Goal: Obtain resource: Download file/media

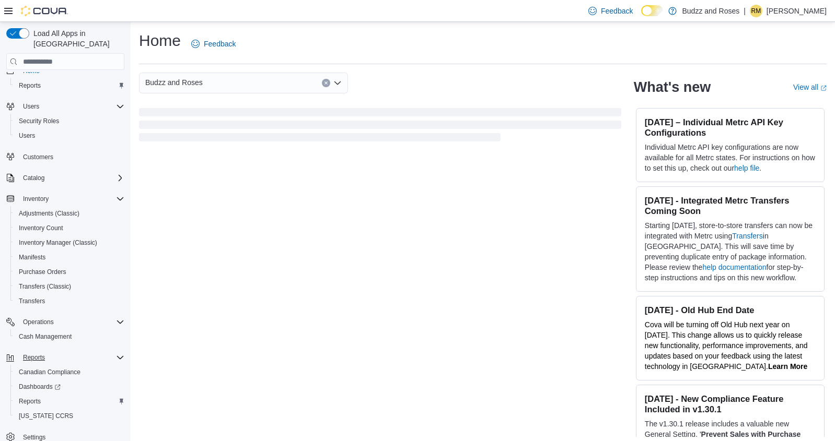
scroll to position [21, 0]
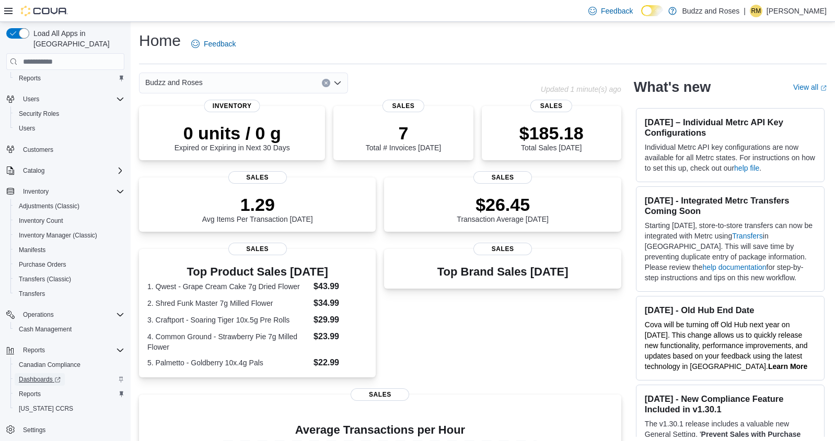
click at [37, 376] on span "Dashboards" at bounding box center [40, 380] width 42 height 8
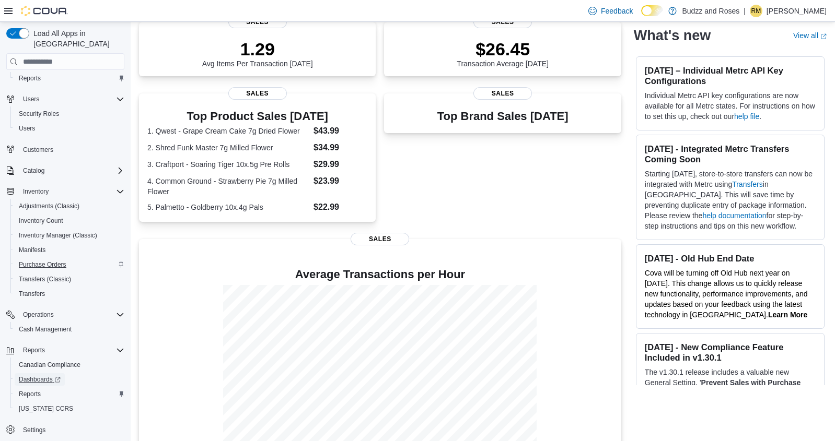
scroll to position [178, 0]
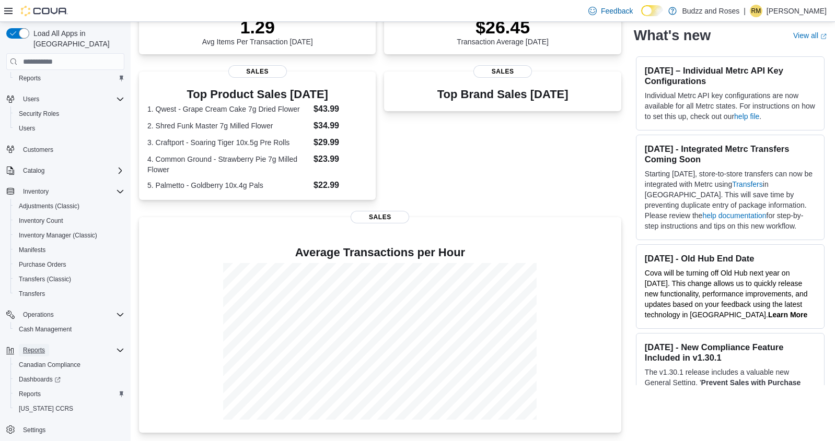
click at [43, 346] on span "Reports" at bounding box center [34, 350] width 22 height 8
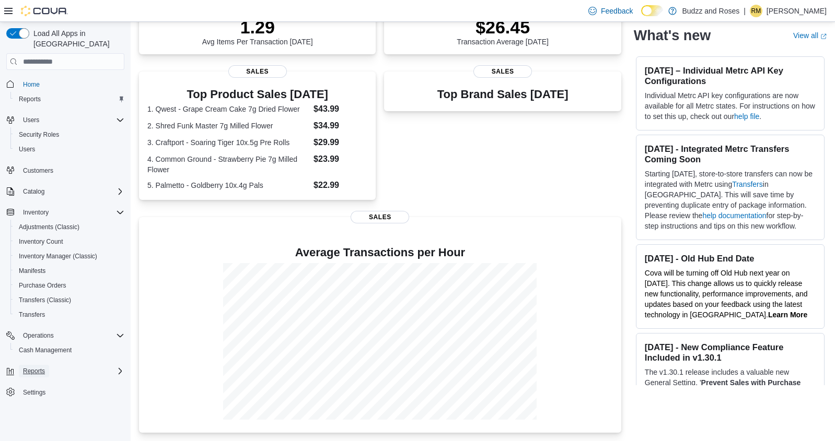
click at [34, 367] on span "Reports" at bounding box center [34, 371] width 22 height 8
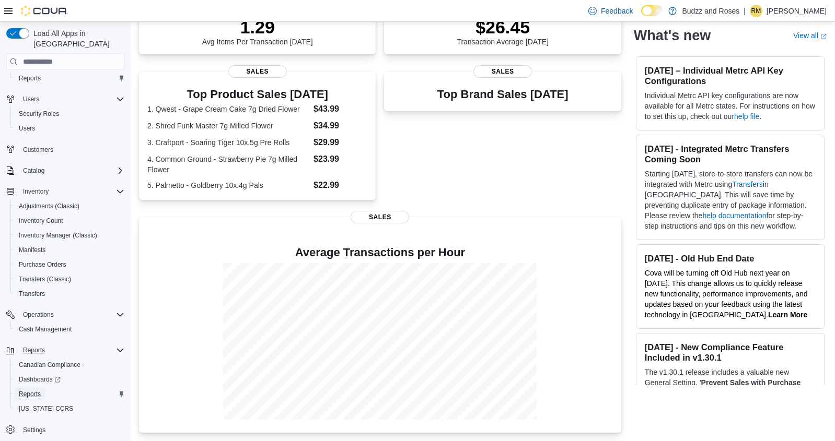
click at [34, 390] on span "Reports" at bounding box center [30, 394] width 22 height 8
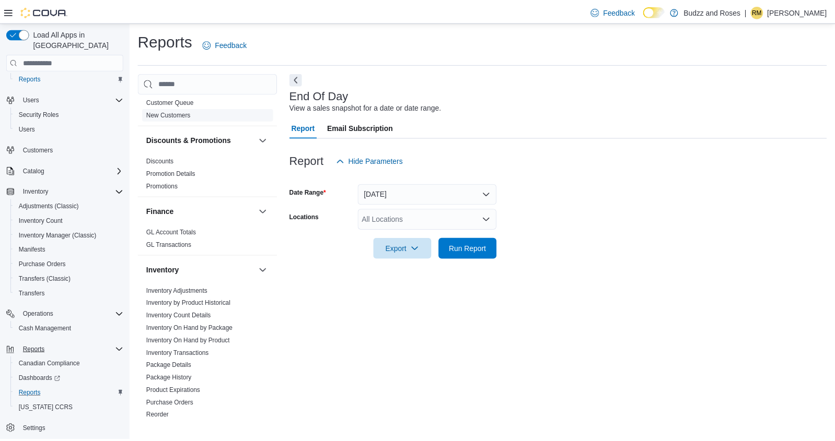
scroll to position [157, 0]
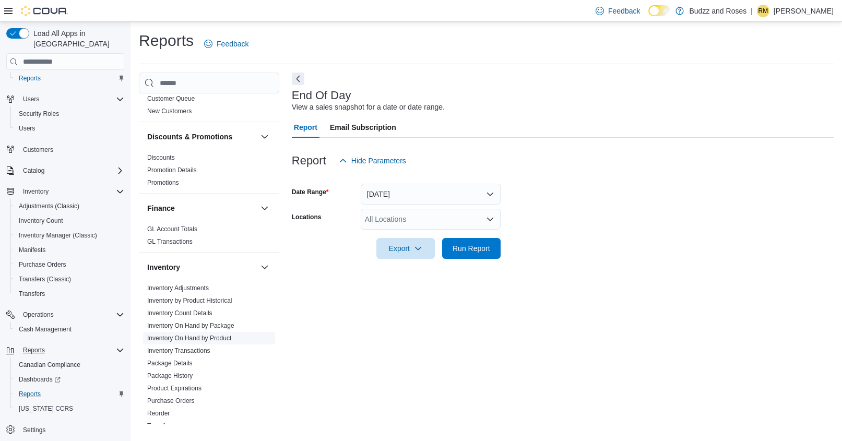
click at [224, 336] on link "Inventory On Hand by Product" at bounding box center [189, 338] width 84 height 7
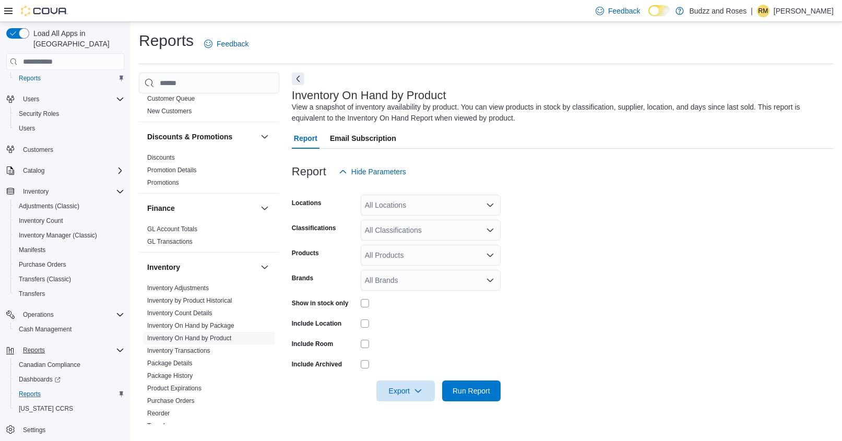
click at [489, 231] on icon "Open list of options" at bounding box center [490, 230] width 6 height 3
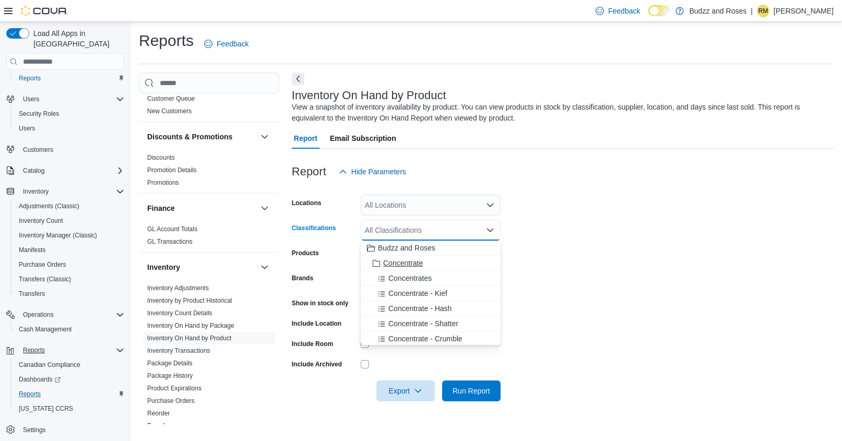
click at [378, 258] on span "Choose from the following options" at bounding box center [377, 263] width 11 height 10
click at [378, 258] on span "Choose from the following options" at bounding box center [383, 263] width 11 height 10
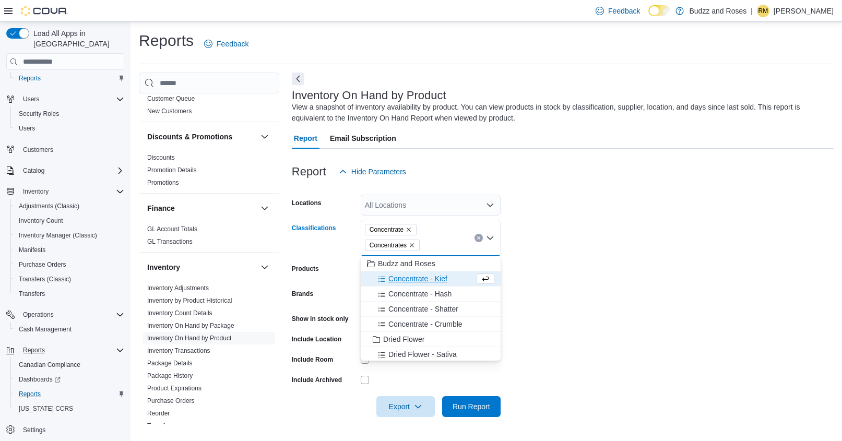
click at [382, 278] on icon "Choose from the following options" at bounding box center [382, 280] width 8 height 8
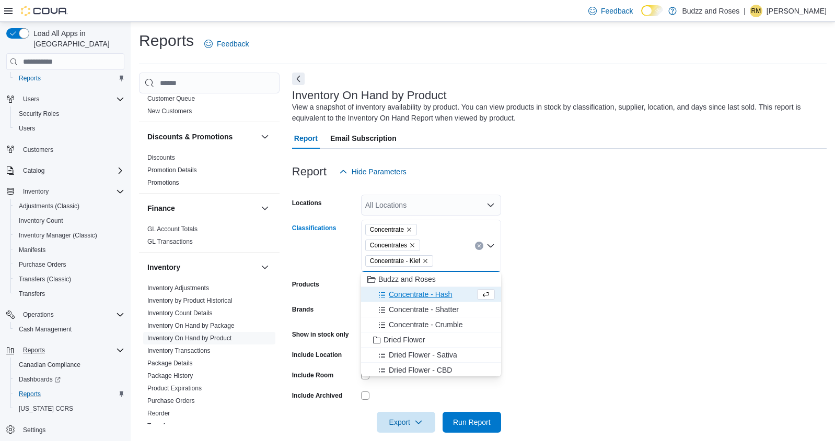
click at [380, 292] on icon "Choose from the following options" at bounding box center [382, 295] width 8 height 8
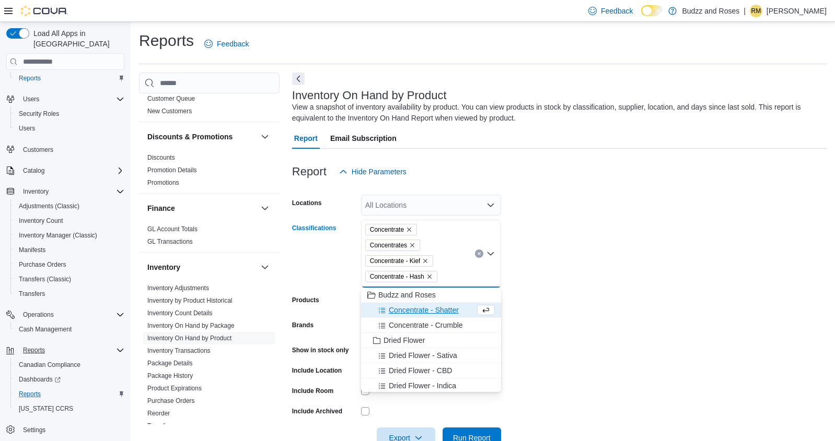
click at [378, 306] on span "Choose from the following options" at bounding box center [383, 310] width 11 height 10
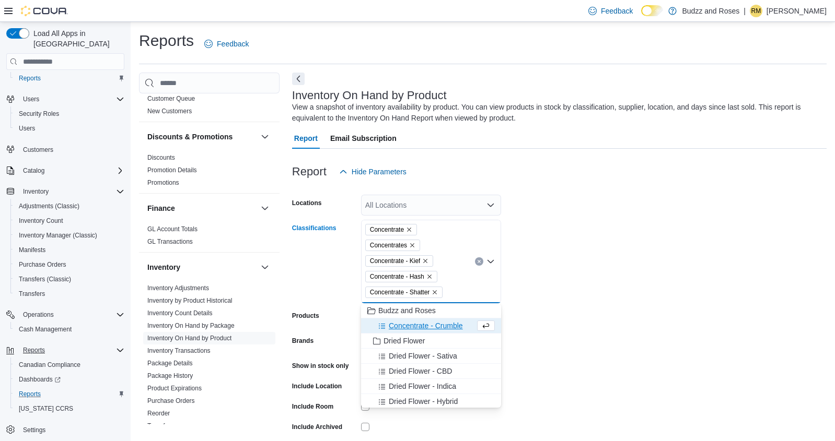
click at [378, 324] on div "Concentrate - Crumble" at bounding box center [421, 326] width 108 height 10
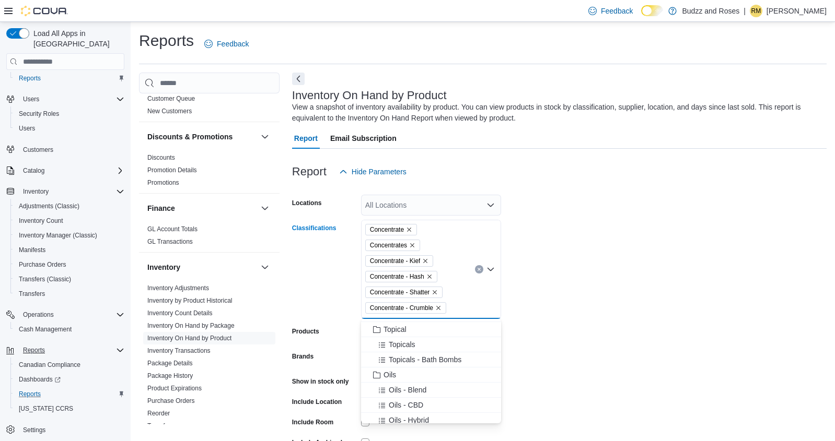
scroll to position [470, 0]
click at [554, 292] on form "Locations All Locations Classifications Concentrate Concentrates Concentrate - …" at bounding box center [559, 331] width 534 height 298
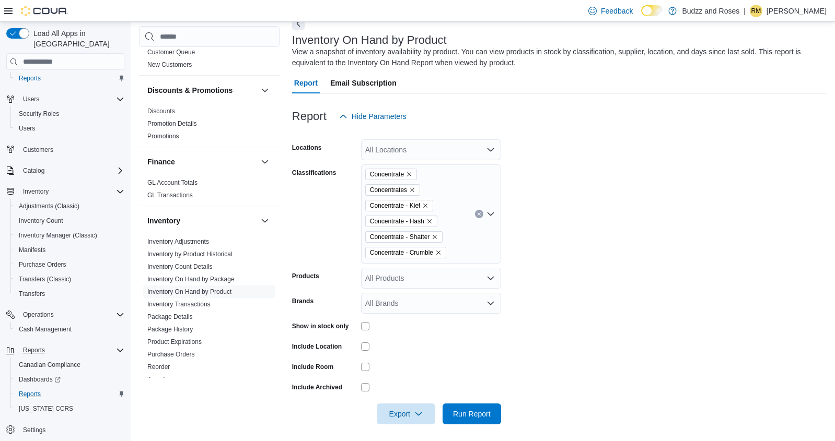
scroll to position [60, 0]
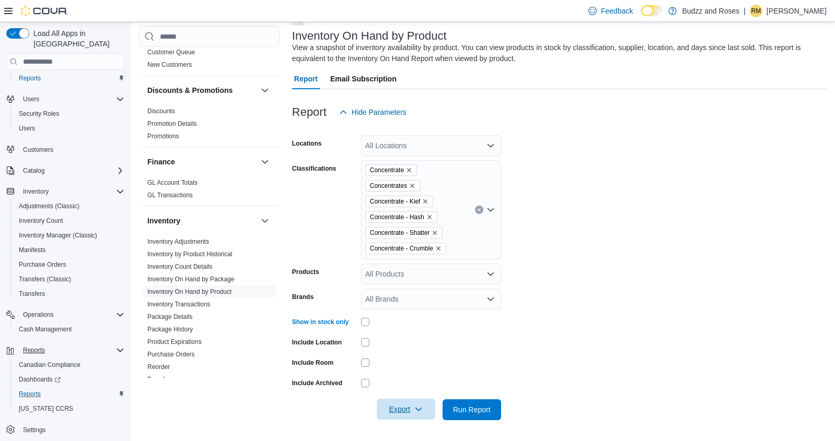
click at [406, 405] on span "Export" at bounding box center [406, 409] width 46 height 21
click at [420, 348] on span "Export to Excel" at bounding box center [407, 347] width 47 height 8
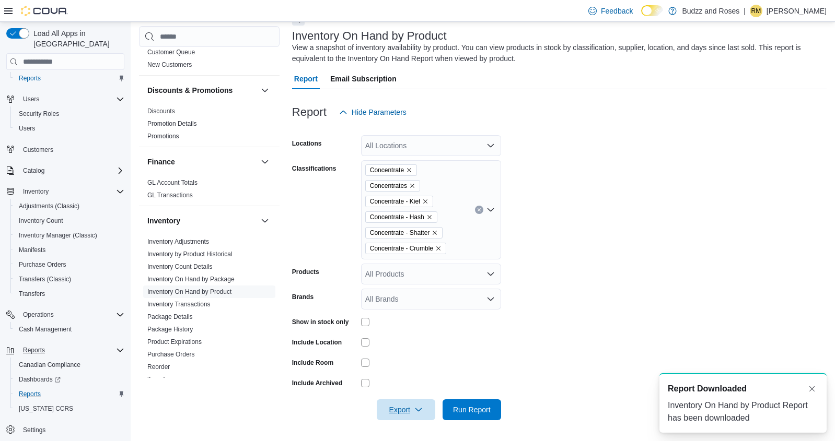
scroll to position [0, 0]
